Goal: Find specific page/section: Find specific page/section

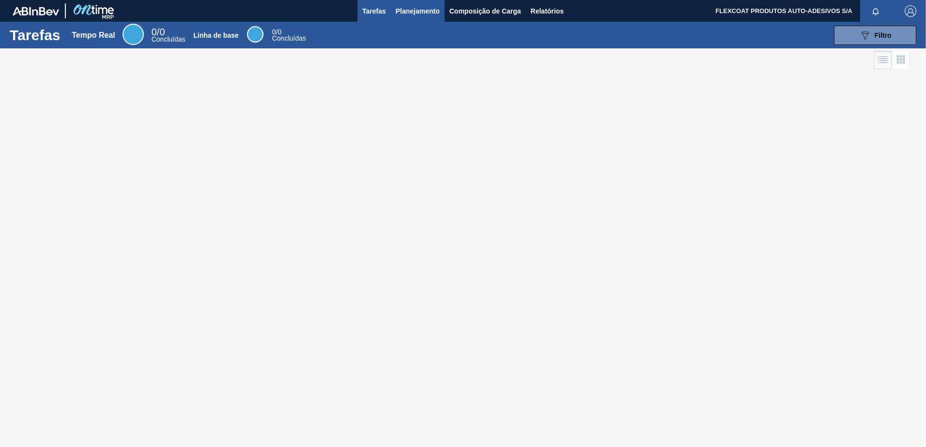
click at [402, 12] on span "Planejamento" at bounding box center [418, 11] width 44 height 12
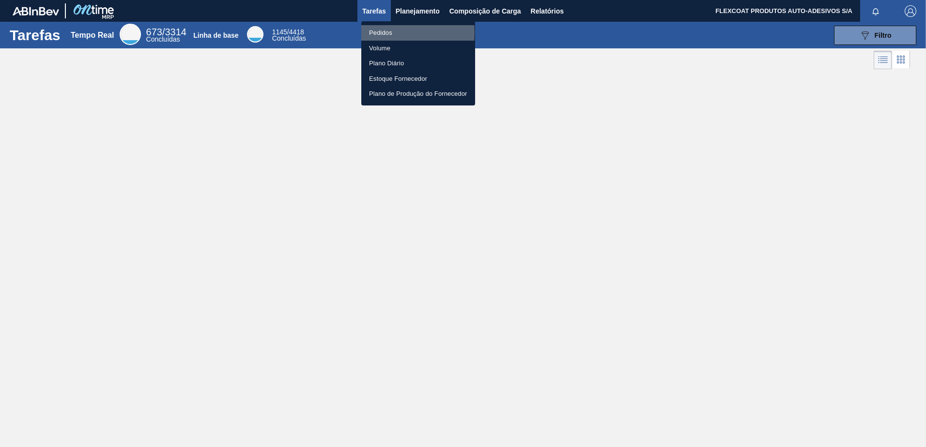
click at [380, 32] on li "Pedidos" at bounding box center [418, 32] width 114 height 15
